Goal: Contribute content

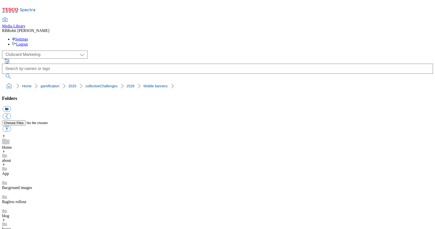
scroll to position [168, 0]
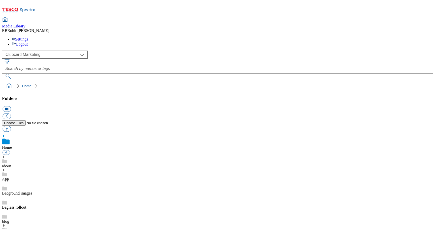
scroll to position [0, 0]
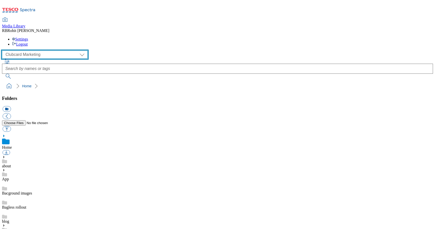
click at [30, 51] on select "Clubcard Marketing Clubcard ROI Dotcom UK GHS Marketing UK GHS ROI Realfood Tes…" at bounding box center [45, 55] width 86 height 8
select select "flare-ghs-mktg"
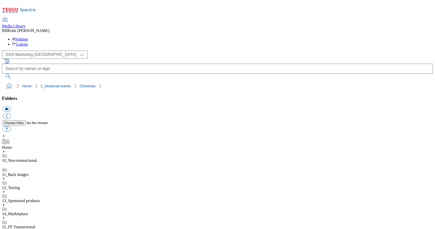
click at [11, 106] on button "icon_new_folder" at bounding box center [7, 109] width 8 height 6
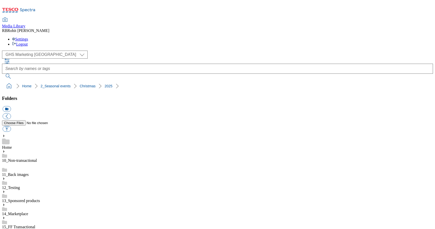
type input "2527-Drinks-Buylist"
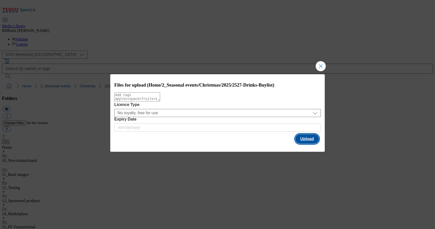
click at [309, 142] on button "Upload" at bounding box center [307, 139] width 24 height 10
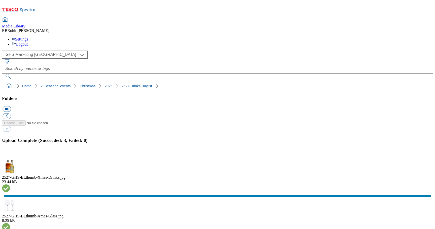
click at [10, 154] on button "button" at bounding box center [7, 156] width 8 height 5
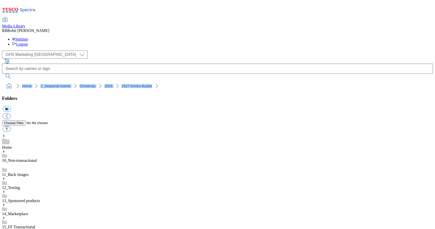
drag, startPoint x: 3, startPoint y: 50, endPoint x: 137, endPoint y: 50, distance: 134.8
click at [137, 81] on nav "Home 2_Seasonal events Christmas 2025 2527-Drinks-Buylist" at bounding box center [217, 86] width 431 height 10
copy ol "Home 2_Seasonal events Christmas 2025 2527-Drinks-Buylist"
